Goal: Task Accomplishment & Management: Manage account settings

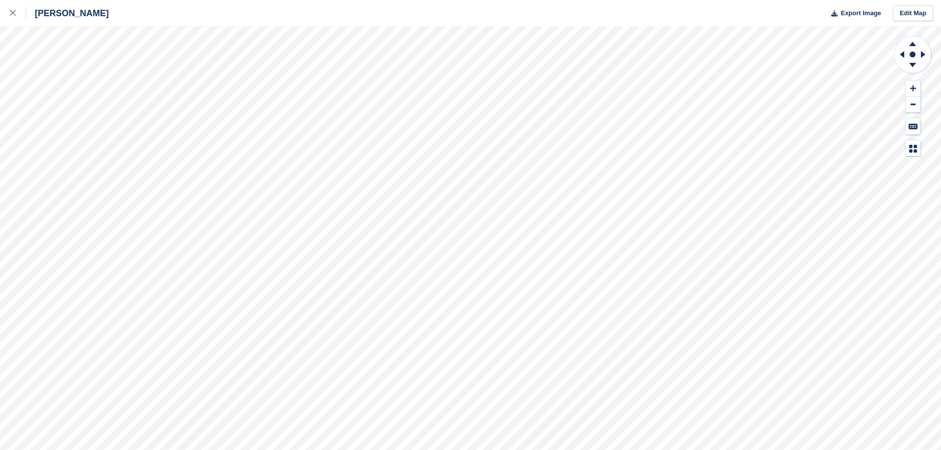
click at [70, 76] on div "Crosby Export Image Edit Map" at bounding box center [470, 225] width 941 height 450
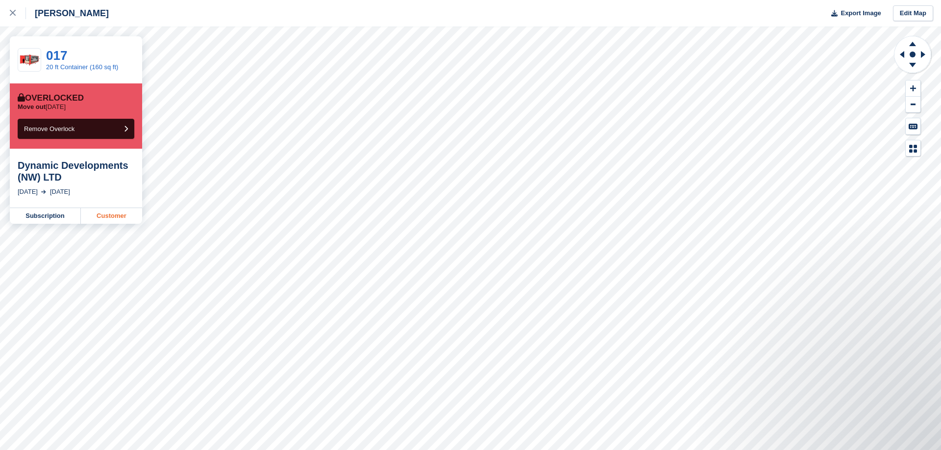
click at [102, 212] on link "Customer" at bounding box center [111, 216] width 61 height 16
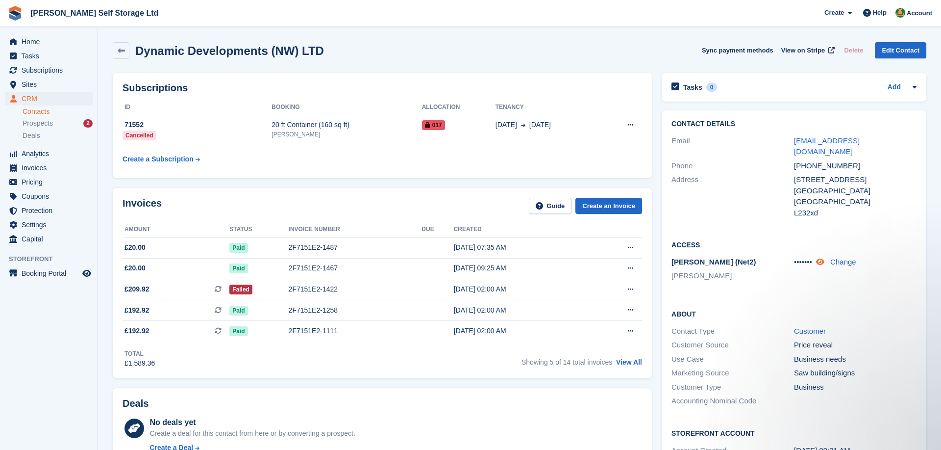
click at [825, 258] on icon at bounding box center [820, 261] width 8 height 7
click at [324, 246] on div "2F7151E2-1487" at bounding box center [355, 247] width 133 height 10
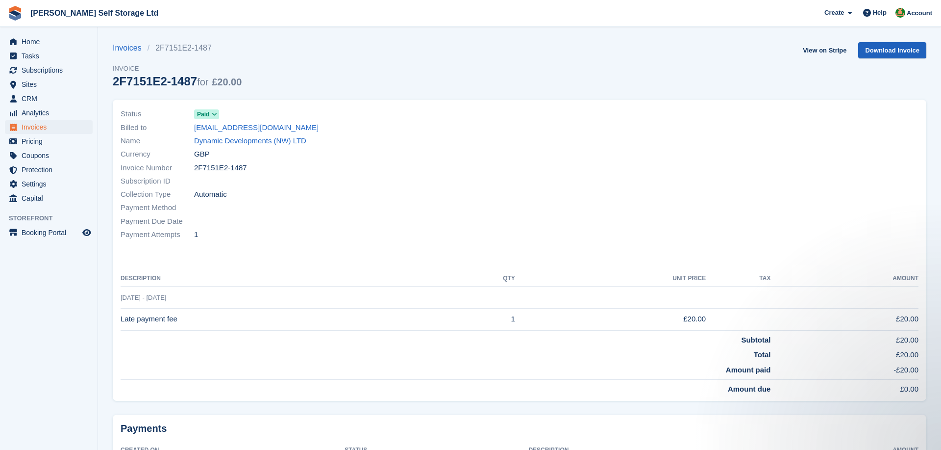
click at [876, 45] on link "Download Invoice" at bounding box center [892, 50] width 68 height 16
click at [29, 38] on span "Home" at bounding box center [51, 42] width 59 height 14
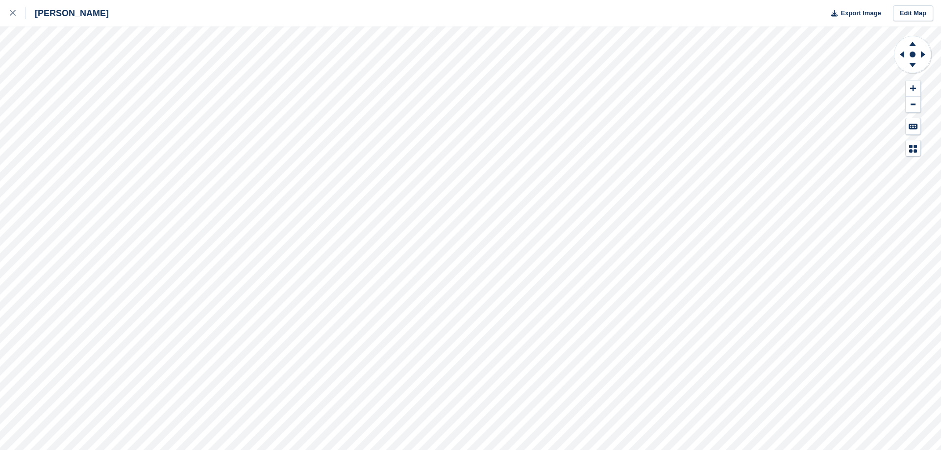
click at [65, 72] on div "Crosby Export Image Edit Map" at bounding box center [470, 225] width 941 height 450
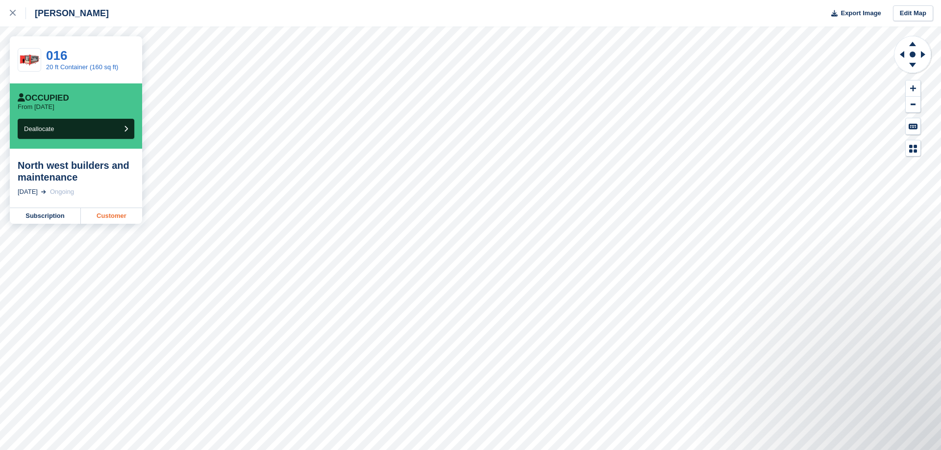
click at [102, 214] on link "Customer" at bounding box center [111, 216] width 61 height 16
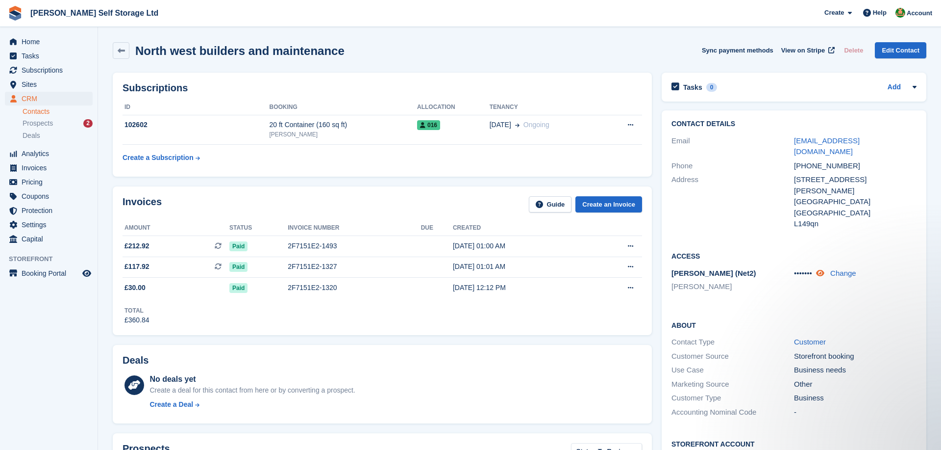
click at [825, 269] on icon at bounding box center [820, 272] width 8 height 7
click at [840, 269] on link "Change" at bounding box center [843, 273] width 26 height 8
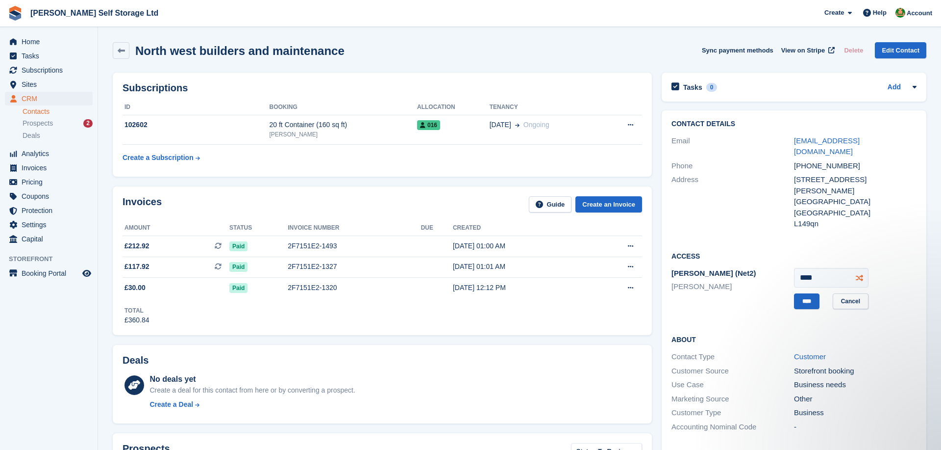
click at [861, 274] on icon at bounding box center [859, 277] width 7 height 7
type input "****"
click at [807, 293] on input "****" at bounding box center [806, 301] width 25 height 16
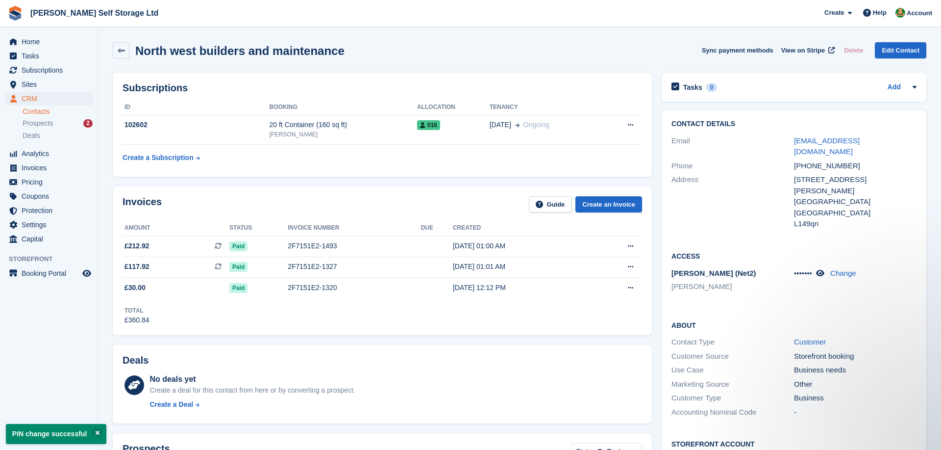
click at [655, 270] on div "Invoices Guide Create an Invoice Amount Status Invoice number Due Created £212.…" at bounding box center [382, 260] width 549 height 158
click at [24, 40] on span "Home" at bounding box center [51, 42] width 59 height 14
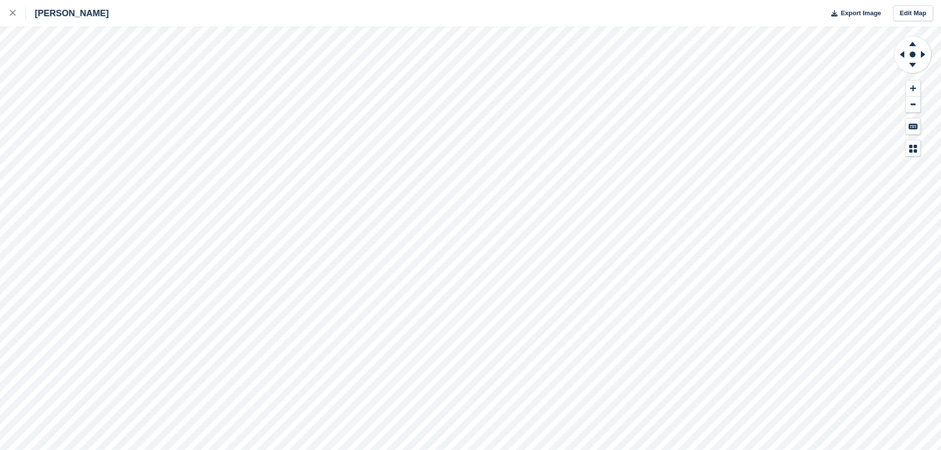
click at [55, 71] on div "Crosby Export Image Edit Map" at bounding box center [470, 225] width 941 height 450
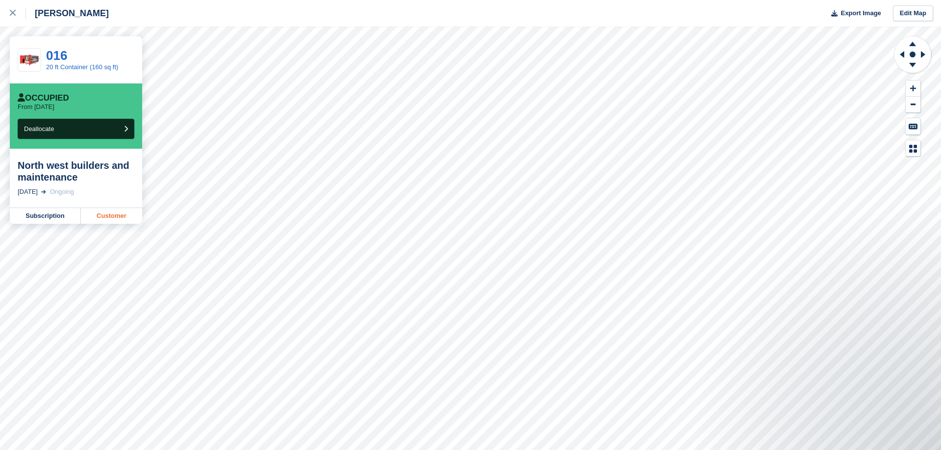
click at [103, 218] on link "Customer" at bounding box center [111, 216] width 61 height 16
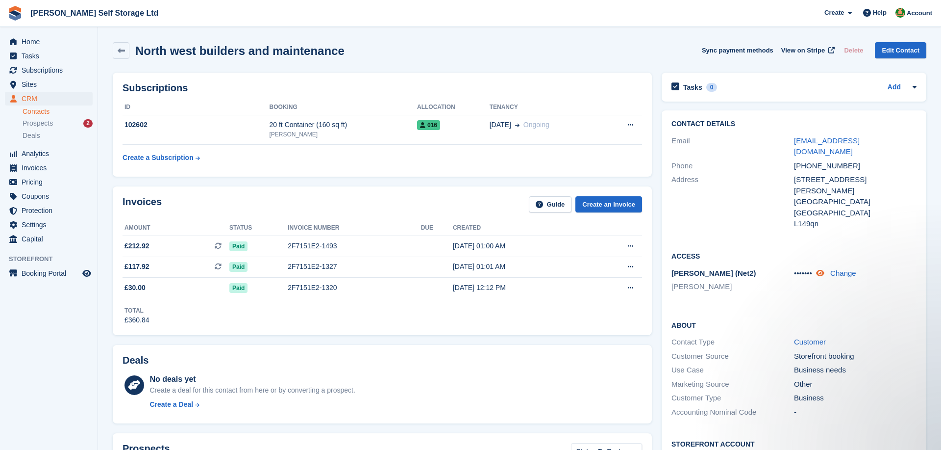
click at [825, 269] on icon at bounding box center [820, 272] width 8 height 7
click at [837, 269] on link "Change" at bounding box center [843, 273] width 26 height 8
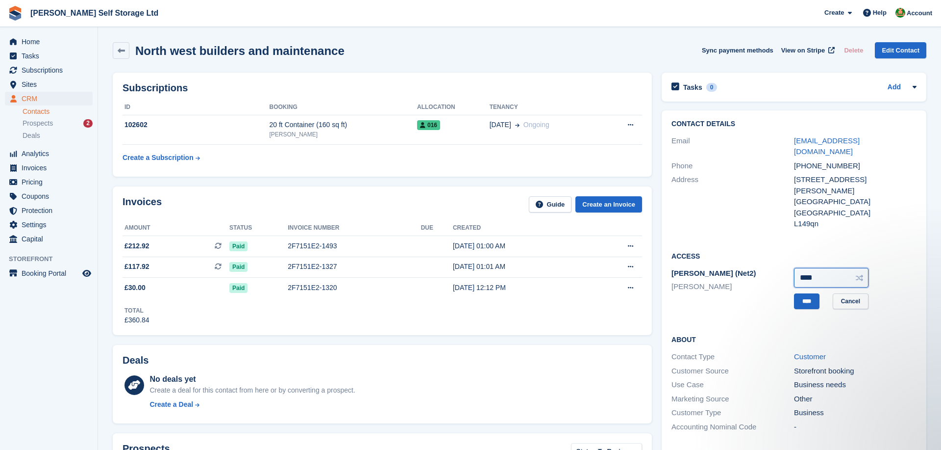
click at [809, 268] on input "****" at bounding box center [831, 278] width 75 height 20
type input "****"
click at [800, 293] on input "****" at bounding box center [806, 301] width 25 height 16
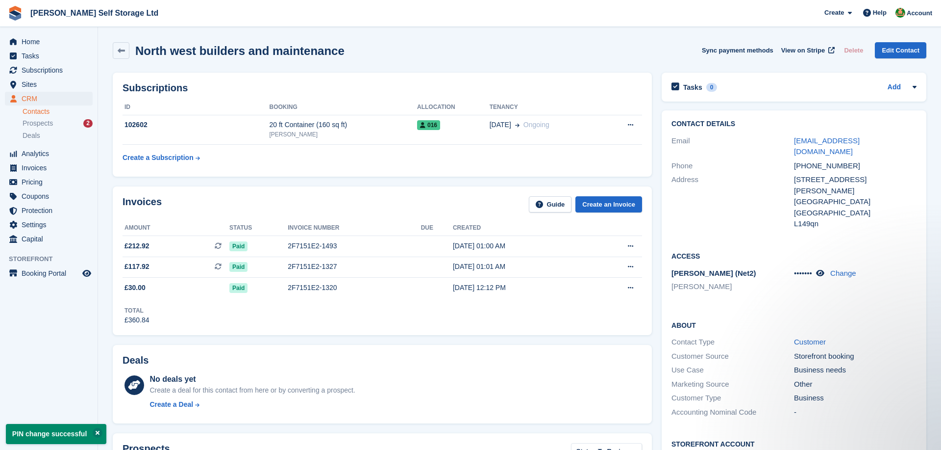
click at [655, 206] on div "Invoices Guide Create an Invoice Amount Status Invoice number Due Created £212.…" at bounding box center [382, 260] width 549 height 158
click at [36, 40] on span "Home" at bounding box center [51, 42] width 59 height 14
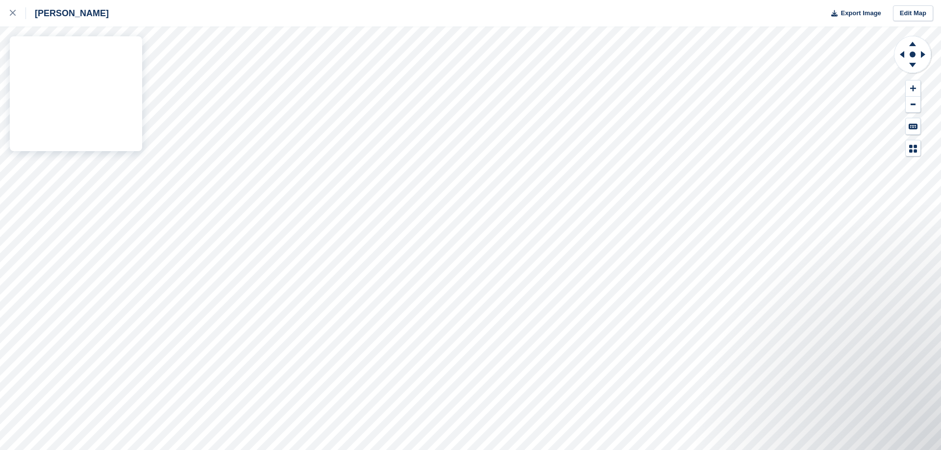
click at [59, 67] on div "[PERSON_NAME] Export Image Edit Map" at bounding box center [470, 225] width 941 height 450
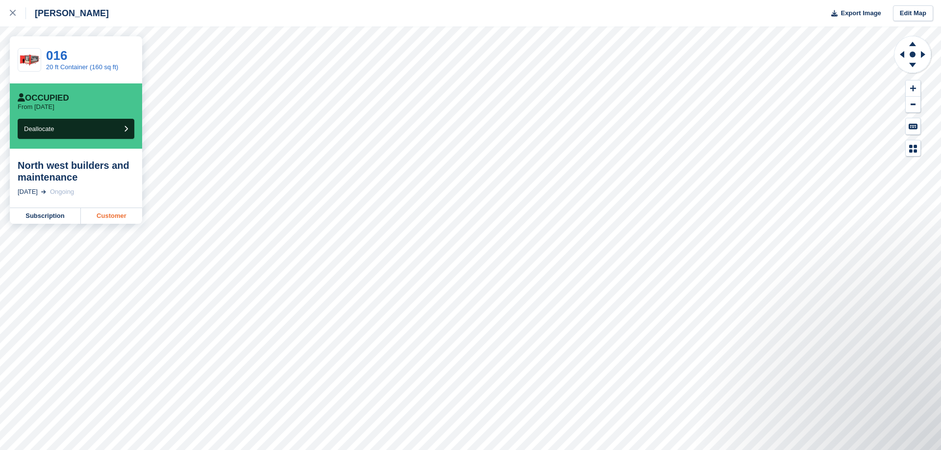
click at [102, 216] on link "Customer" at bounding box center [111, 216] width 61 height 16
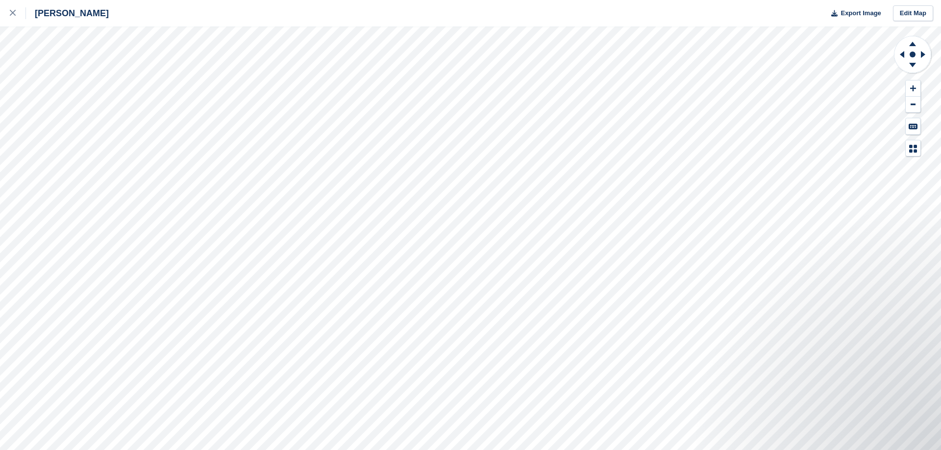
click at [68, 79] on div "Crosby Export Image Edit Map" at bounding box center [470, 225] width 941 height 450
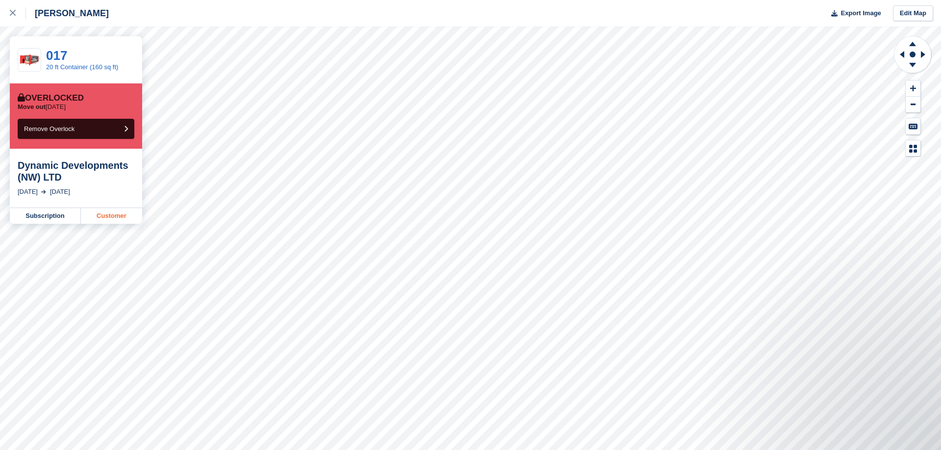
click at [94, 217] on link "Customer" at bounding box center [111, 216] width 61 height 16
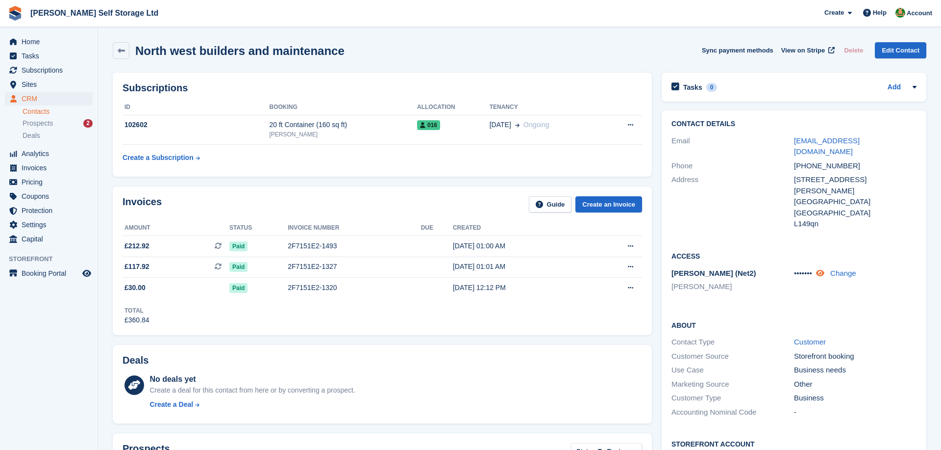
click at [825, 269] on icon at bounding box center [820, 272] width 8 height 7
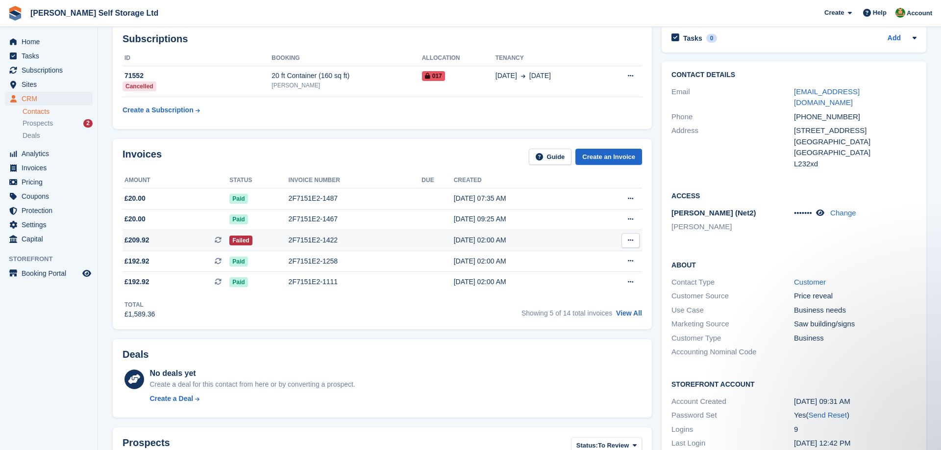
click at [369, 237] on div "2F7151E2-1422" at bounding box center [355, 240] width 133 height 10
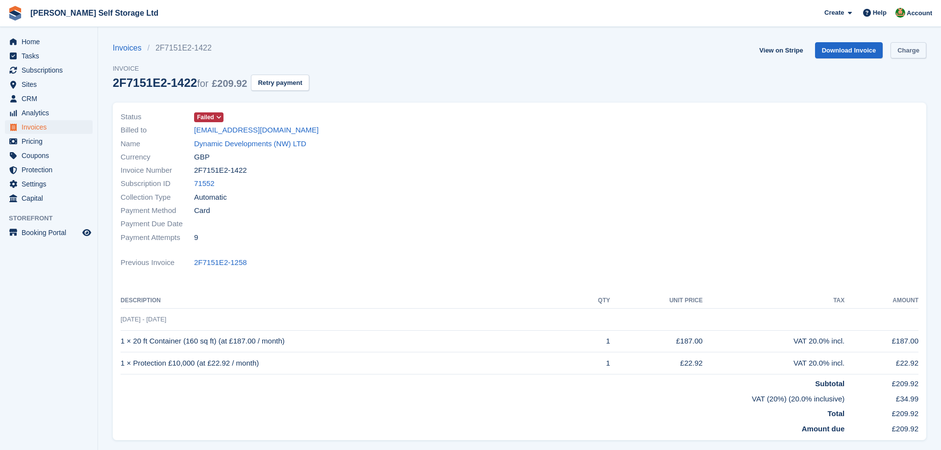
click at [914, 53] on link "Charge" at bounding box center [909, 50] width 36 height 16
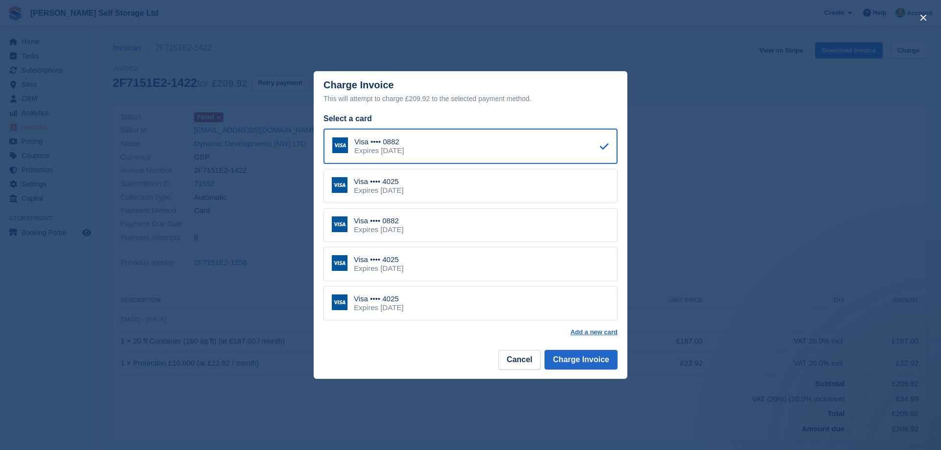
click at [731, 155] on div "close" at bounding box center [470, 225] width 941 height 450
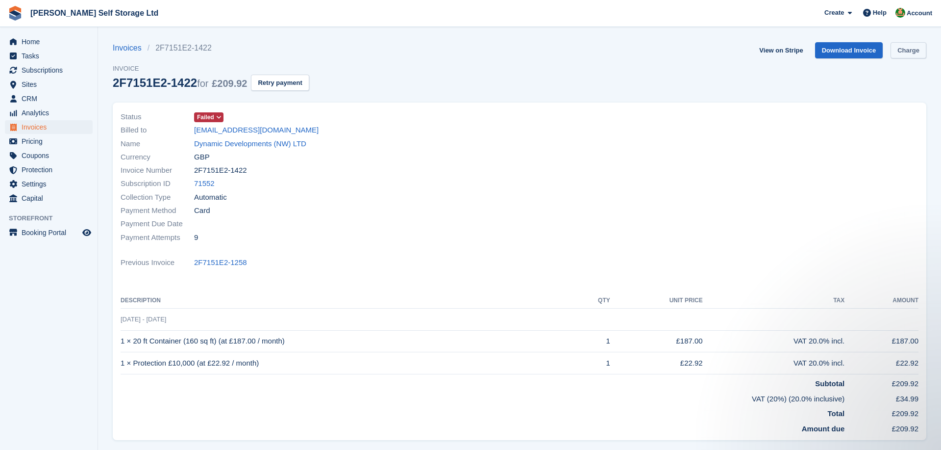
click at [905, 51] on link "Charge" at bounding box center [909, 50] width 36 height 16
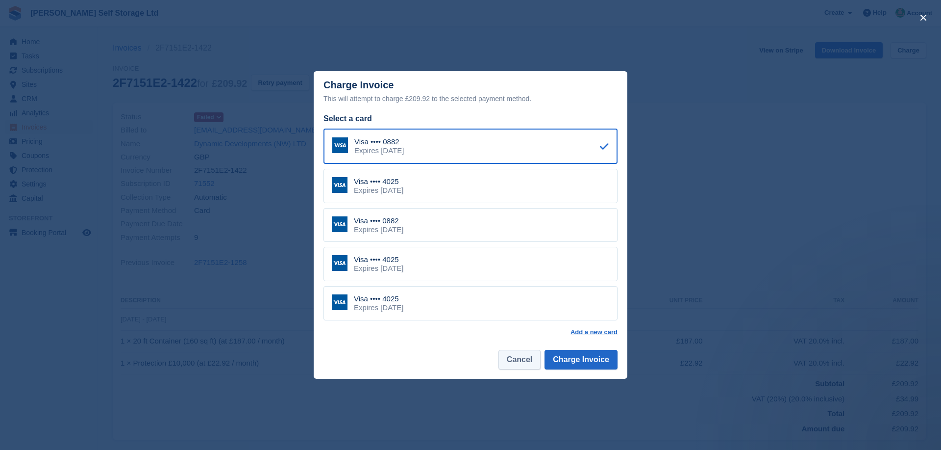
click at [515, 362] on button "Cancel" at bounding box center [520, 360] width 42 height 20
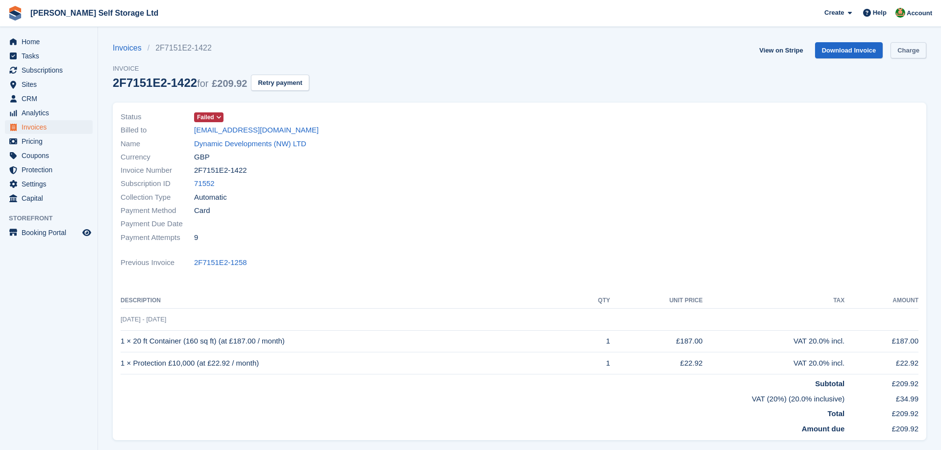
click at [905, 50] on link "Charge" at bounding box center [909, 50] width 36 height 16
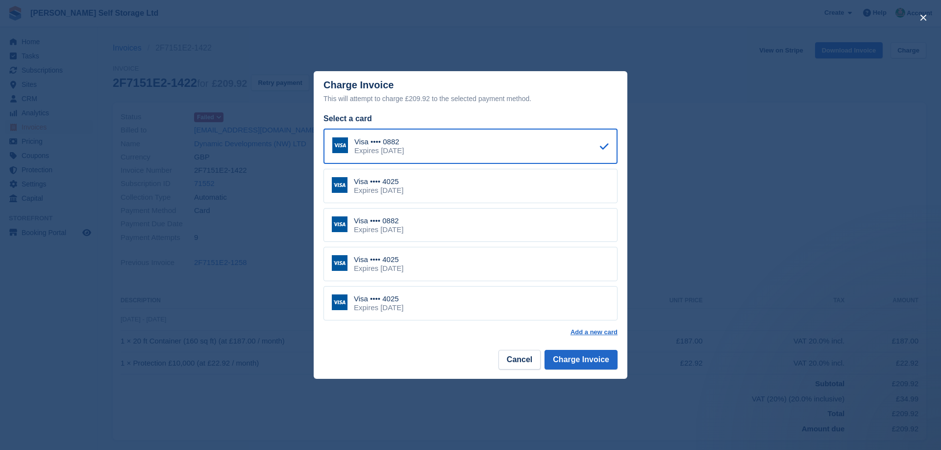
click at [445, 189] on div "Visa •••• 4025 Expires June 2031" at bounding box center [471, 186] width 294 height 34
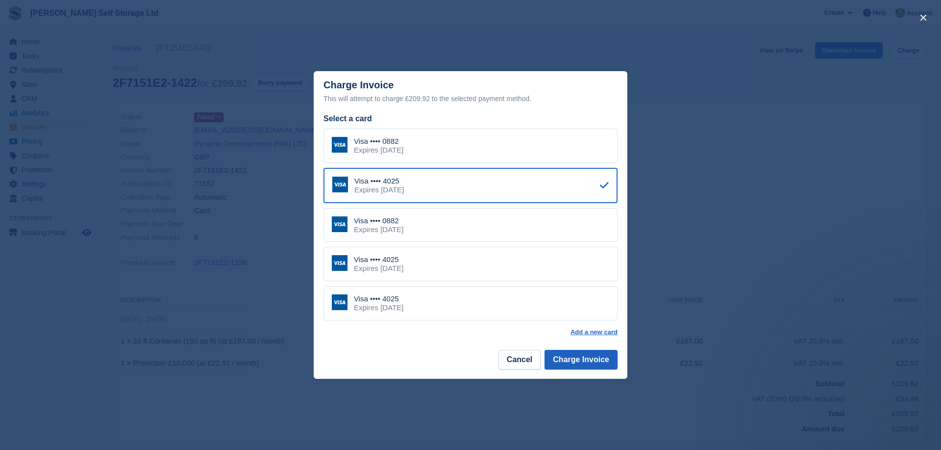
click at [587, 356] on button "Charge Invoice" at bounding box center [581, 360] width 73 height 20
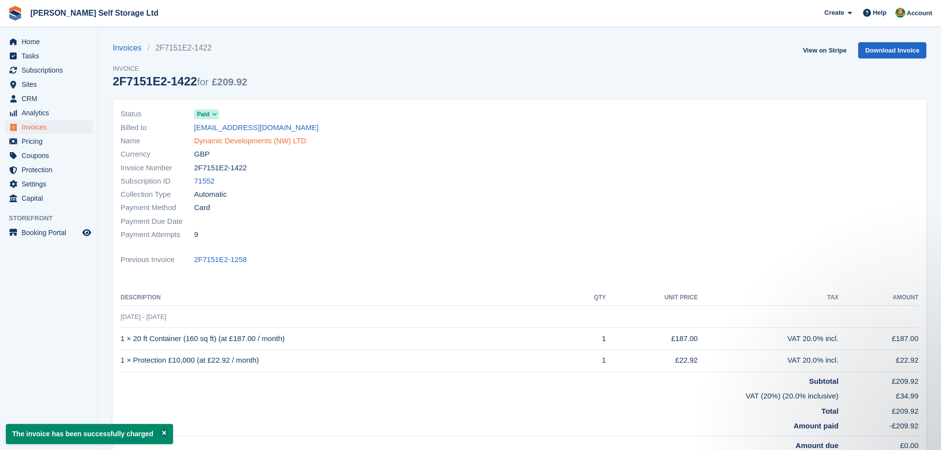
click at [245, 138] on link "Dynamic Developments (NW) LTD" at bounding box center [250, 140] width 112 height 11
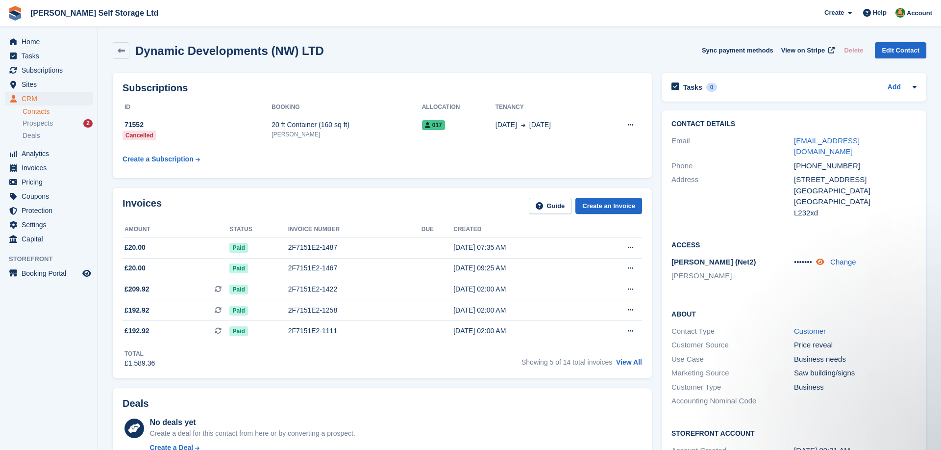
click at [825, 258] on icon at bounding box center [820, 261] width 8 height 7
click at [841, 257] on link "Change" at bounding box center [843, 261] width 26 height 8
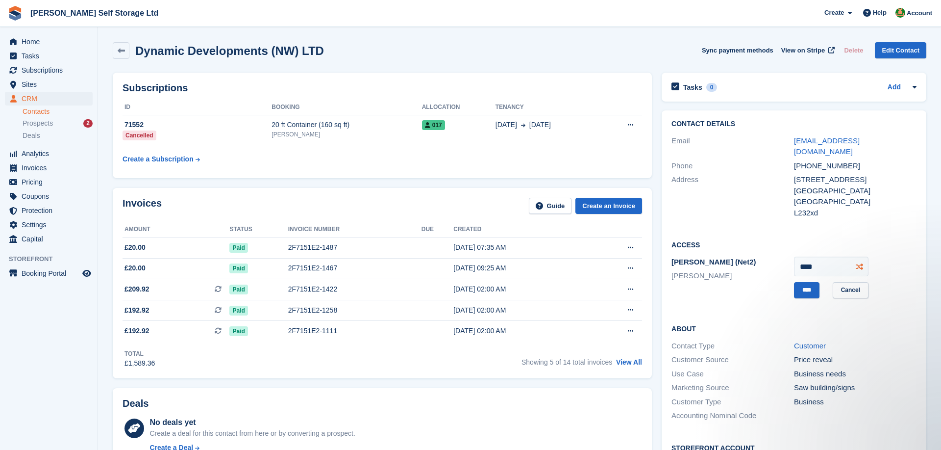
click at [861, 263] on icon at bounding box center [859, 266] width 7 height 7
type input "****"
click at [813, 282] on input "****" at bounding box center [806, 290] width 25 height 16
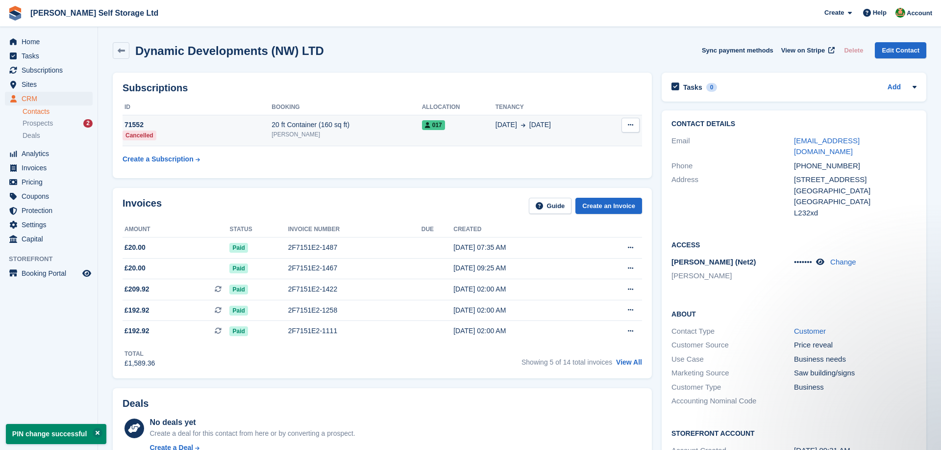
click at [469, 123] on div "017" at bounding box center [459, 125] width 74 height 10
